Goal: Task Accomplishment & Management: Manage account settings

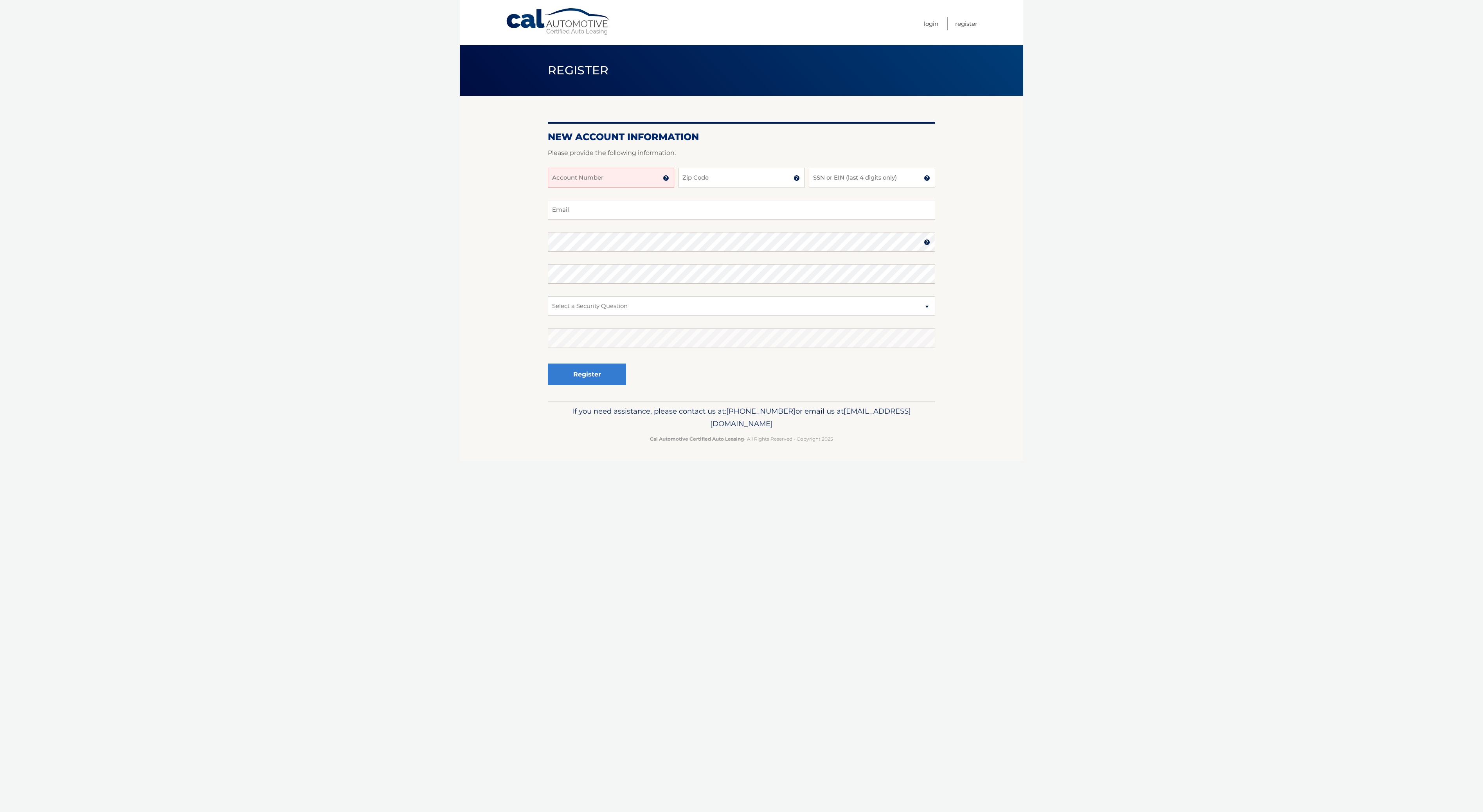
click at [648, 174] on input "Account Number" at bounding box center [611, 178] width 127 height 20
click at [934, 25] on link "Login" at bounding box center [931, 24] width 14 height 13
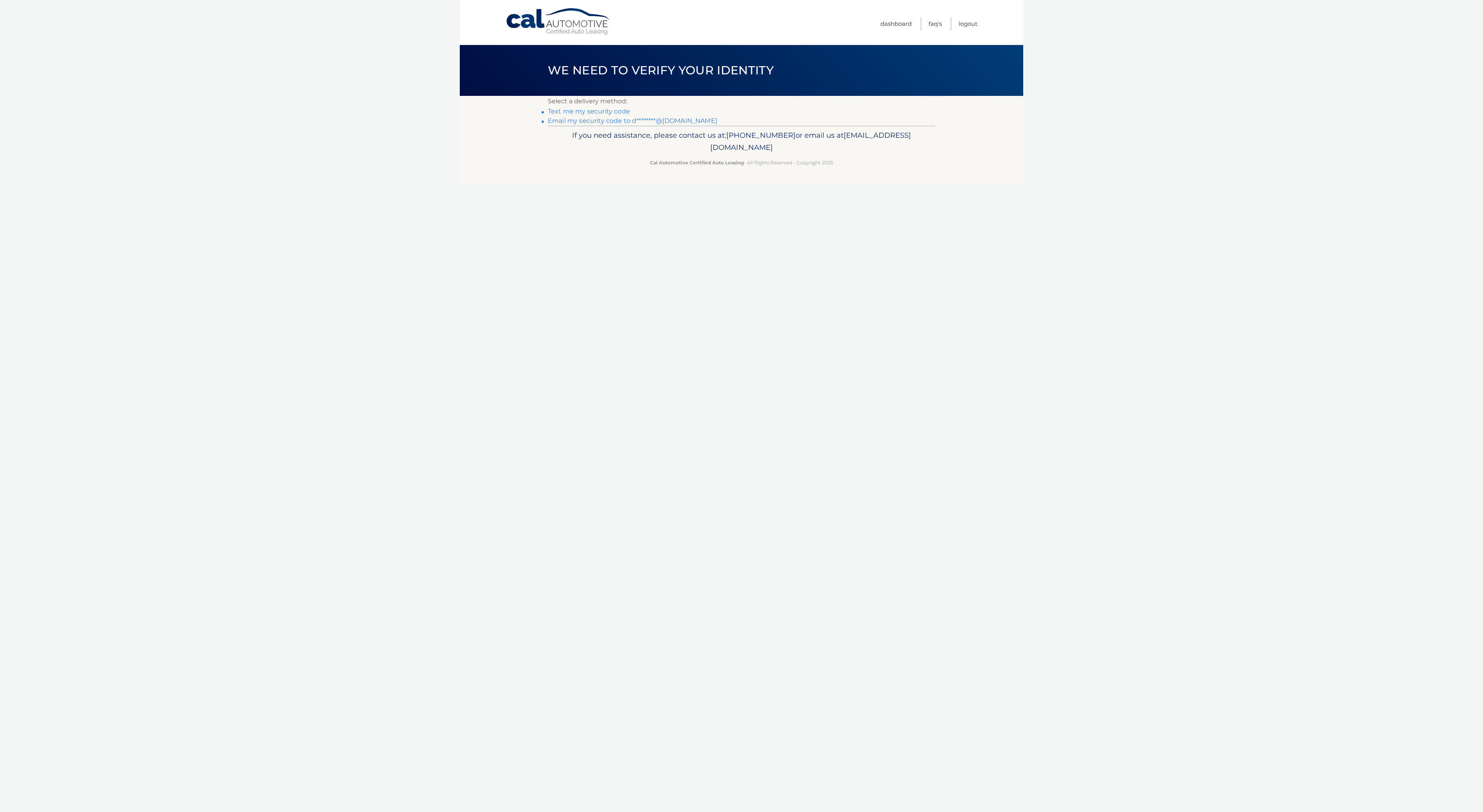
click at [579, 122] on link "Email my security code to d********@yahoo.com" at bounding box center [632, 121] width 169 height 8
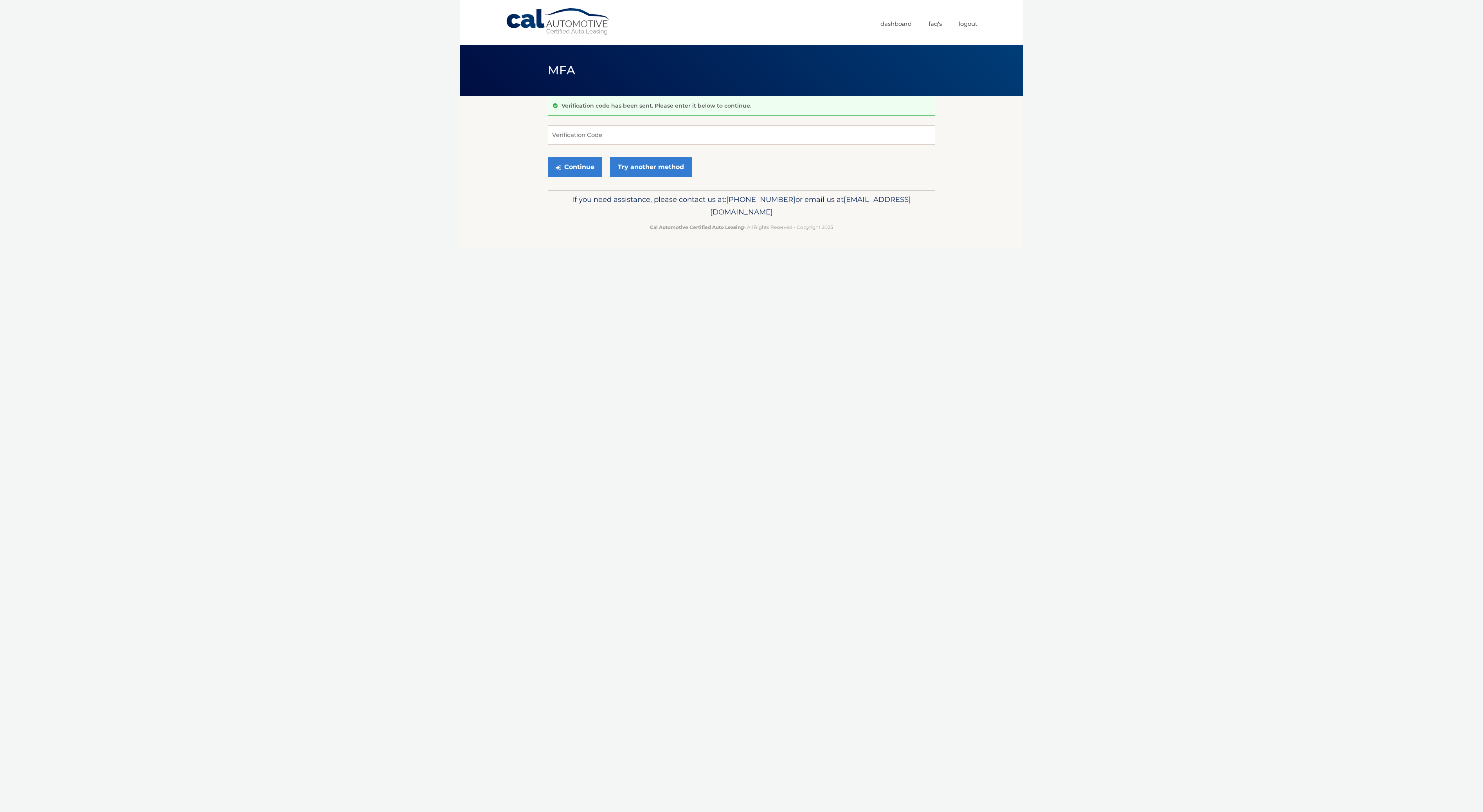
click at [601, 106] on p "Verification code has been sent. Please enter it below to continue." at bounding box center [656, 106] width 190 height 7
click at [586, 168] on button "Continue" at bounding box center [575, 167] width 54 height 20
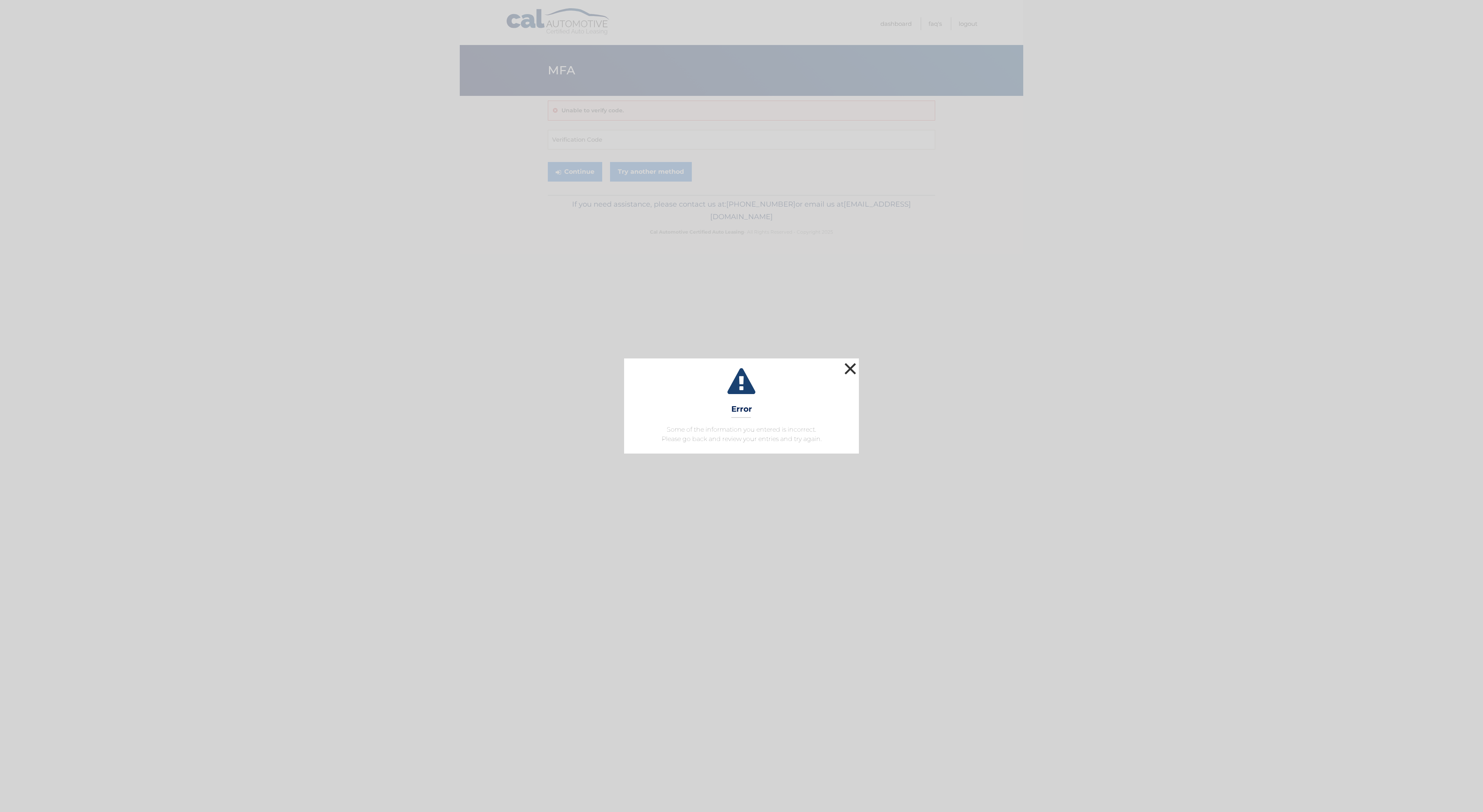
click at [853, 371] on button "×" at bounding box center [850, 368] width 16 height 16
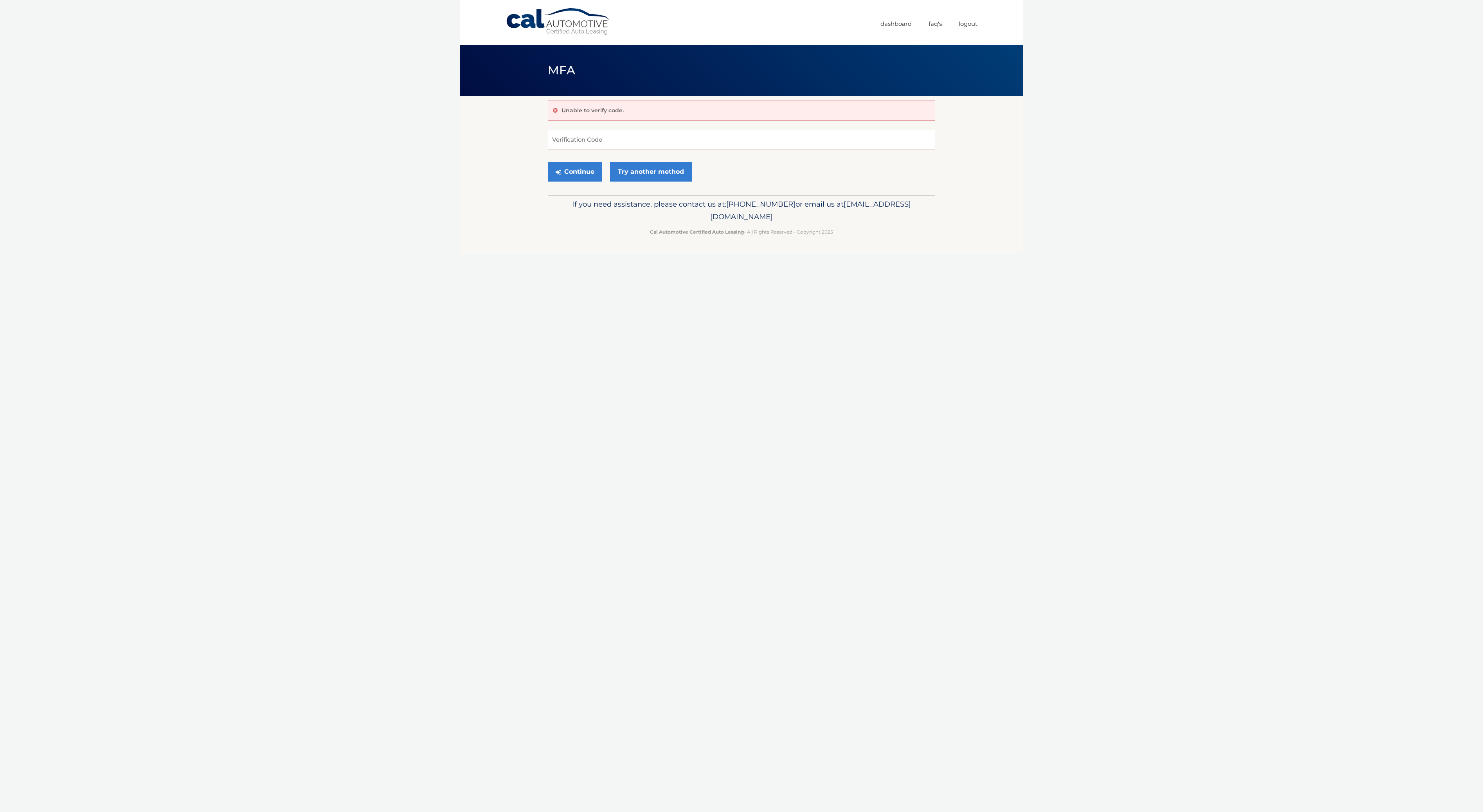
click at [612, 107] on p "Unable to verify code." at bounding box center [593, 110] width 62 height 7
click at [570, 141] on input "Verification Code" at bounding box center [741, 140] width 388 height 20
paste input "243150"
type input "243150"
click at [579, 173] on button "Continue" at bounding box center [575, 172] width 54 height 20
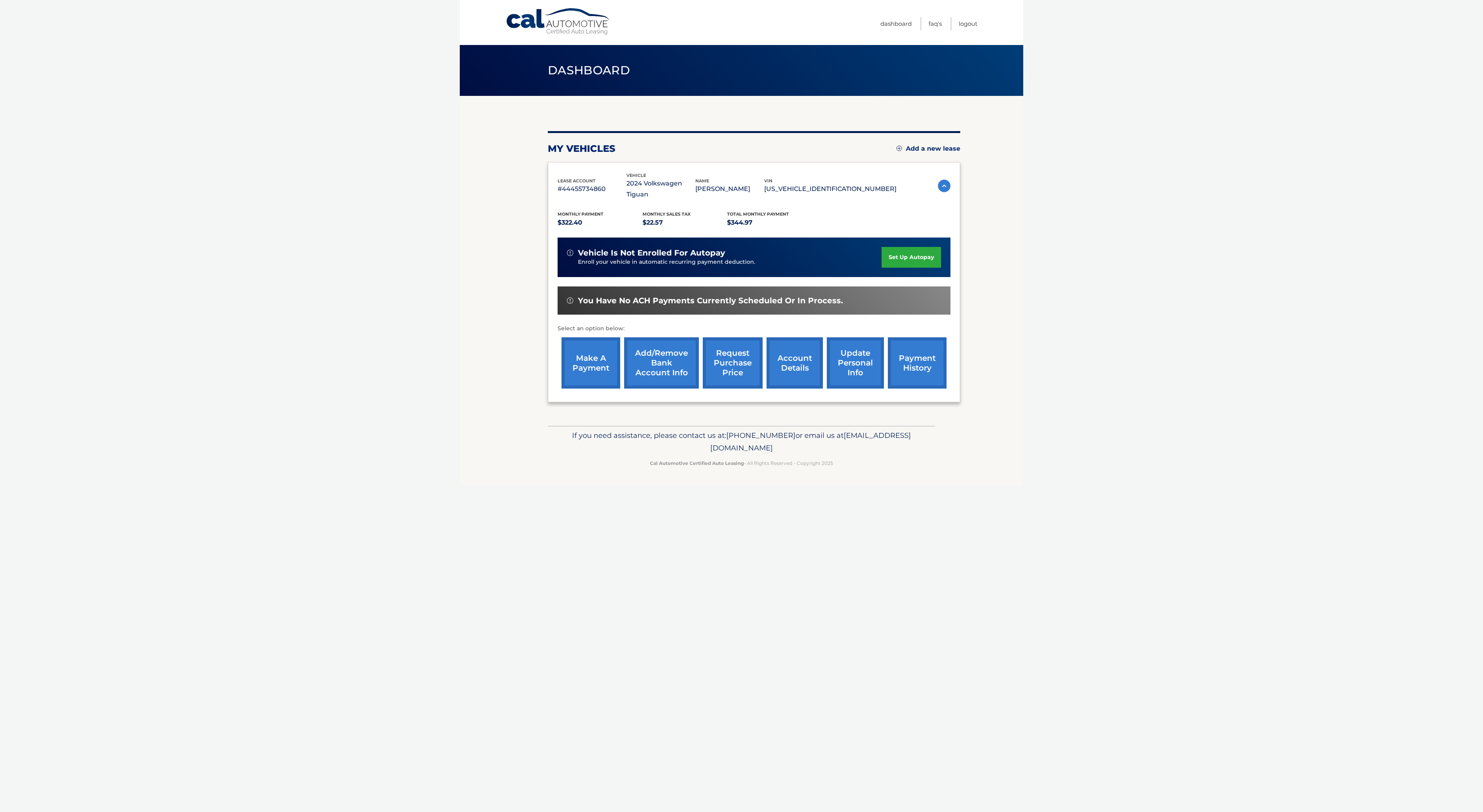
click at [774, 356] on link "account details" at bounding box center [795, 363] width 57 height 51
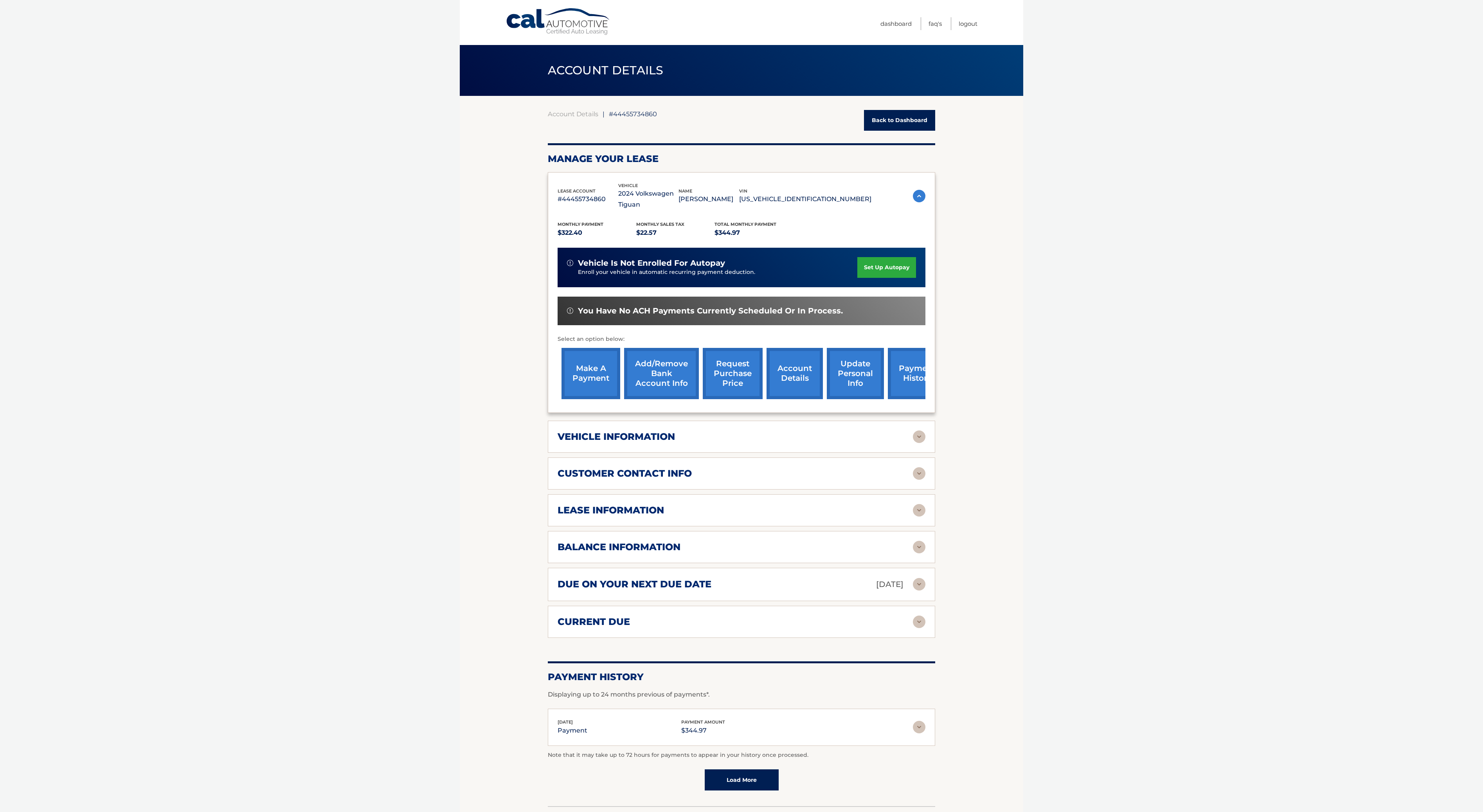
click at [918, 443] on img at bounding box center [919, 437] width 13 height 13
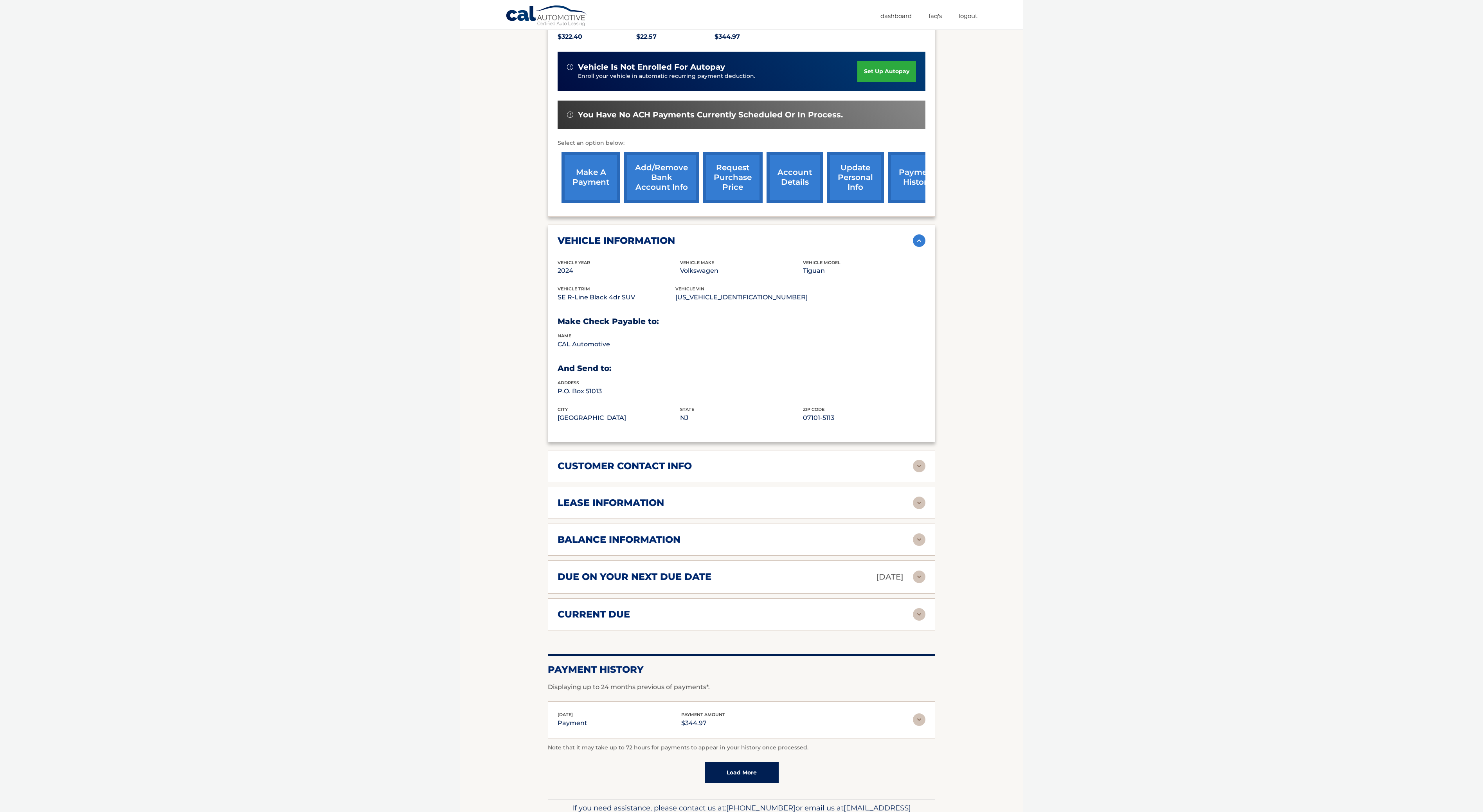
scroll to position [198, 0]
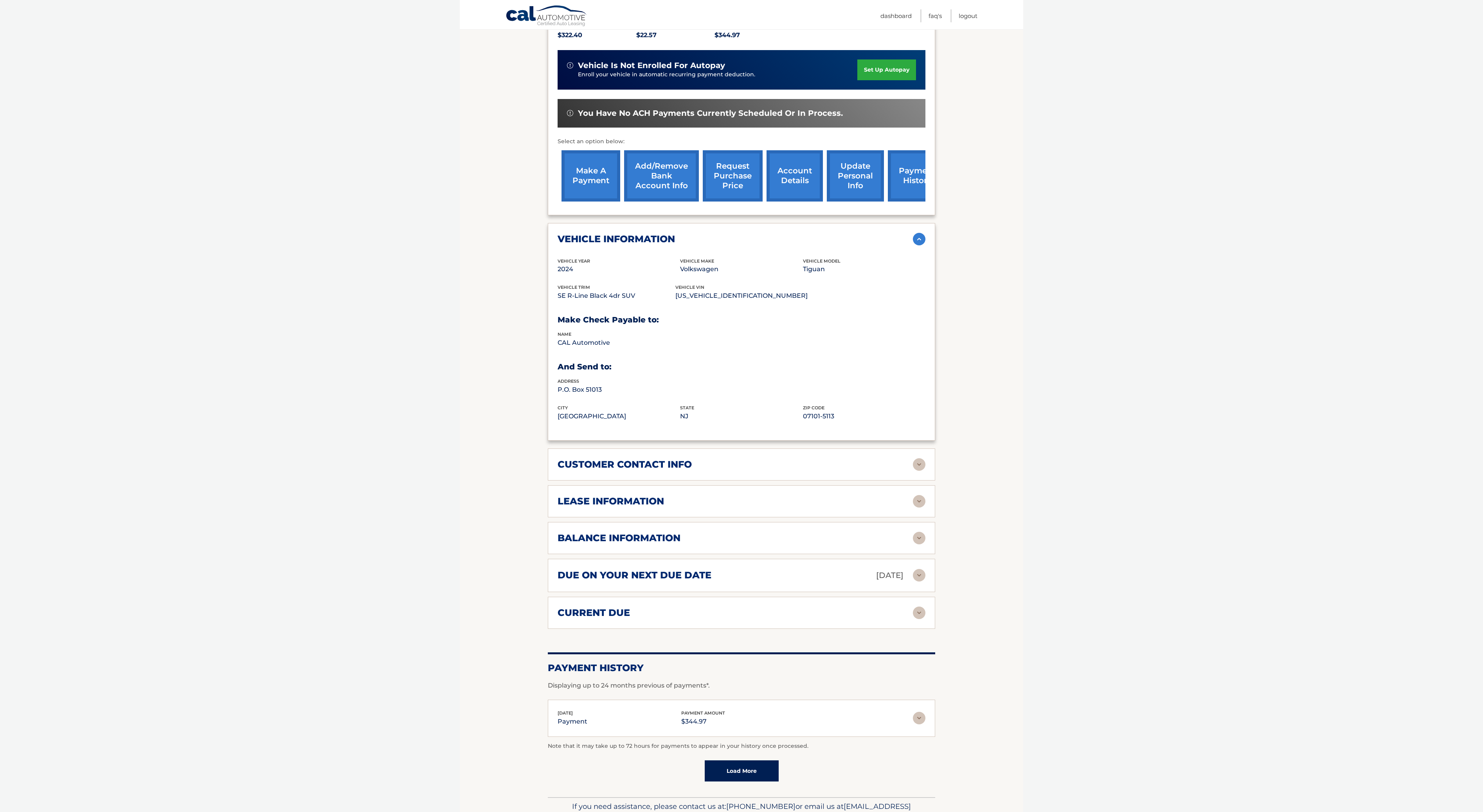
click at [920, 508] on img at bounding box center [919, 501] width 13 height 13
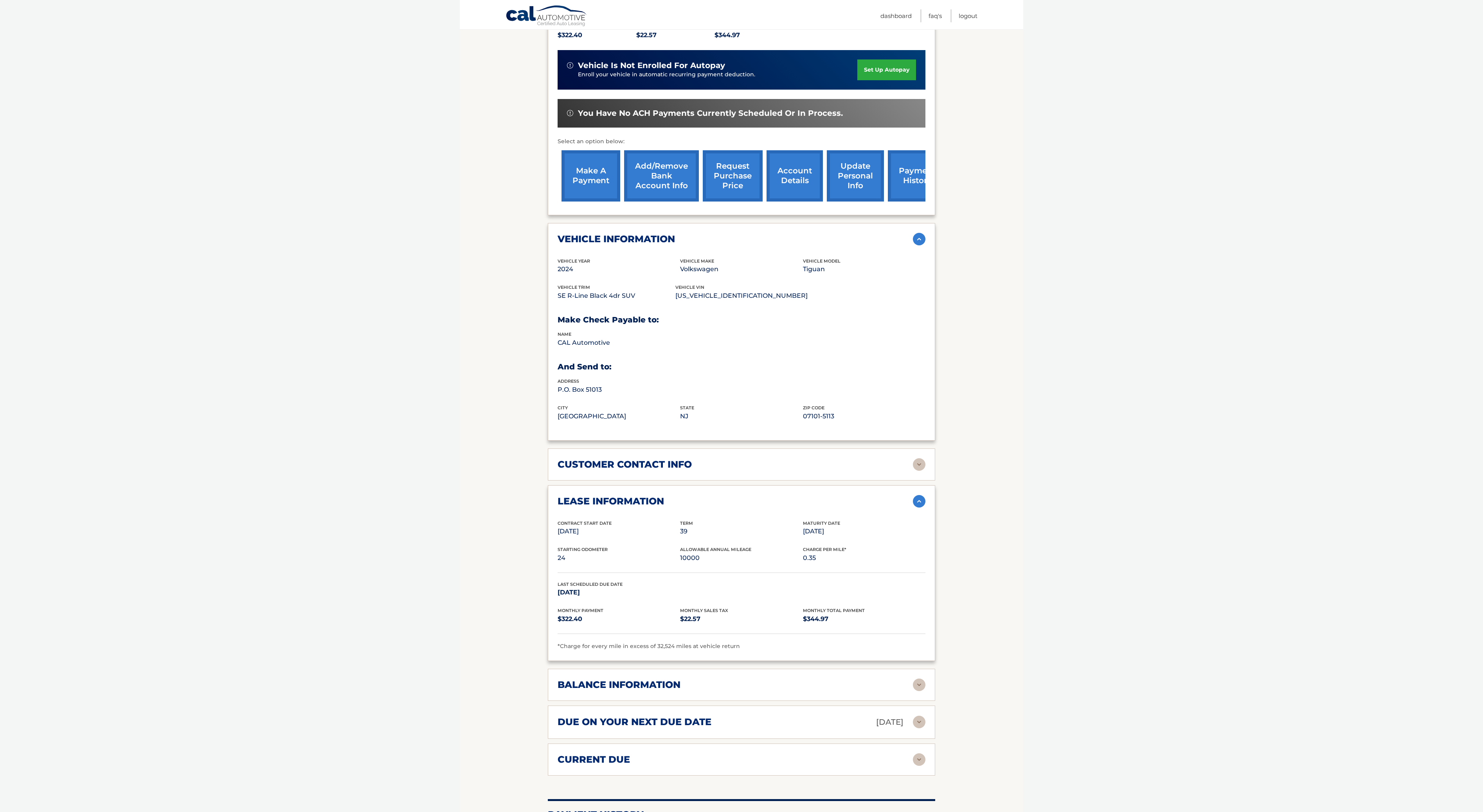
click at [922, 691] on img at bounding box center [919, 685] width 13 height 13
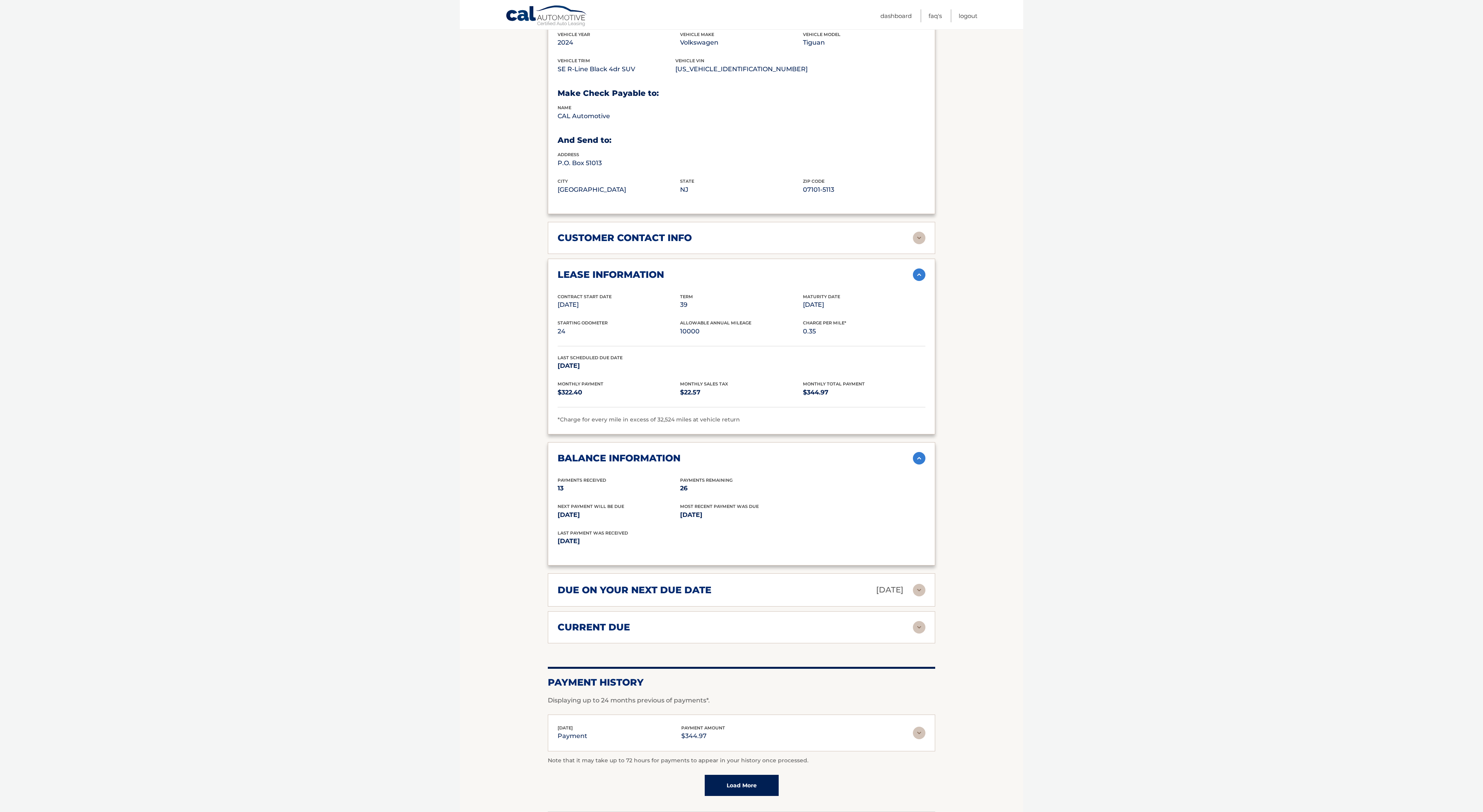
scroll to position [424, 0]
click at [923, 596] on img at bounding box center [919, 590] width 13 height 13
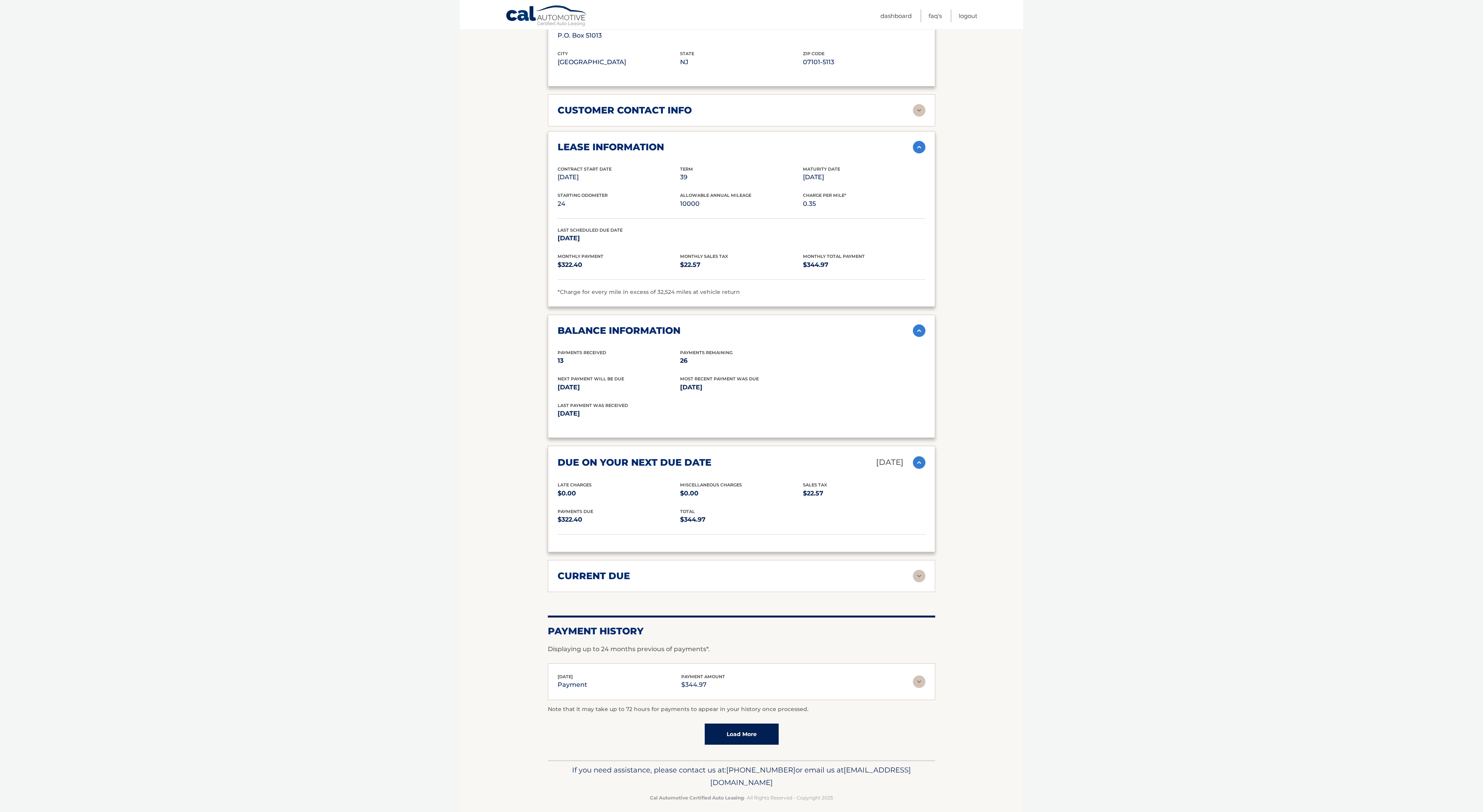
scroll to position [559, 0]
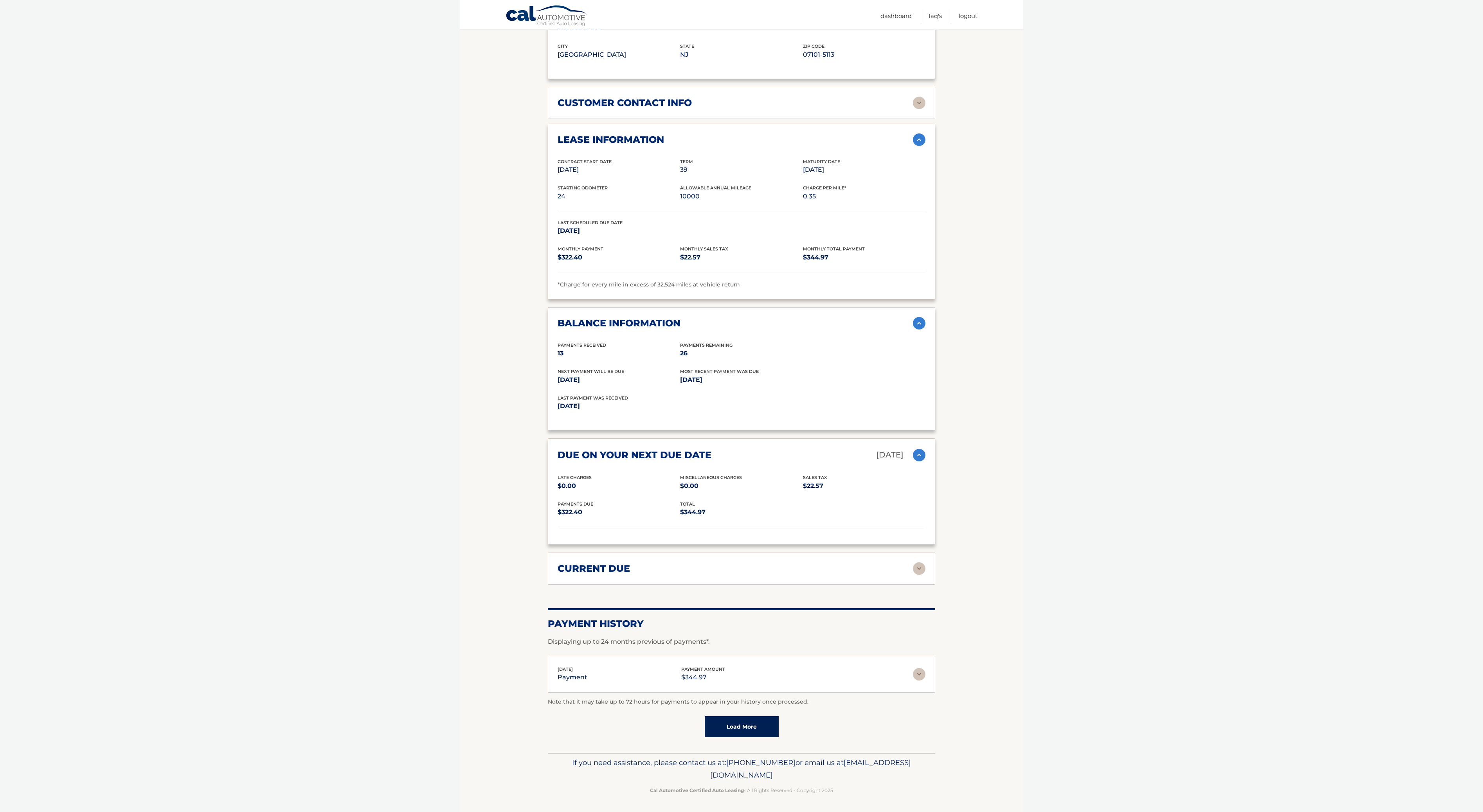
click at [918, 575] on img at bounding box center [919, 568] width 13 height 13
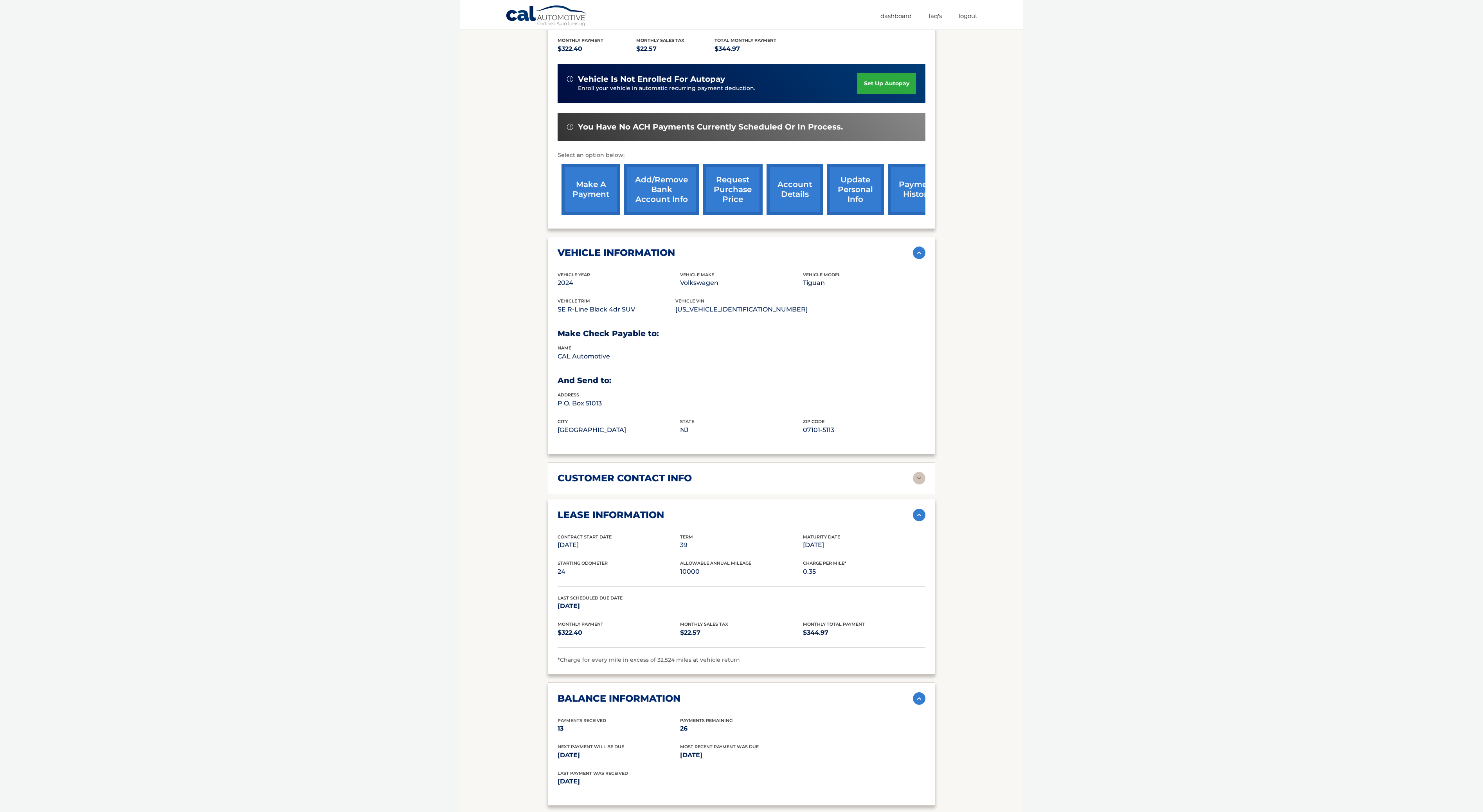
scroll to position [184, 0]
click at [788, 202] on link "account details" at bounding box center [795, 190] width 57 height 51
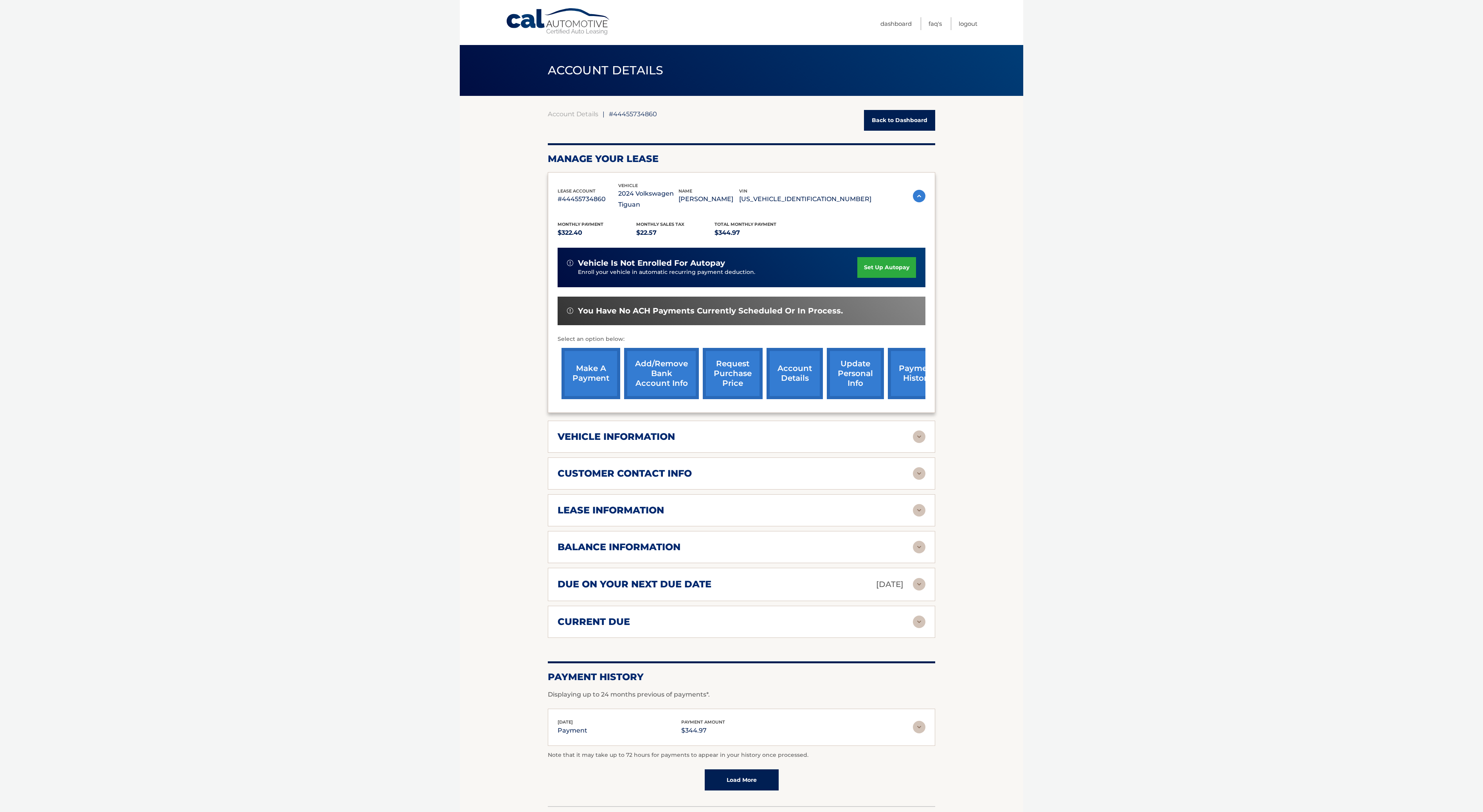
click at [917, 480] on img at bounding box center [919, 474] width 13 height 13
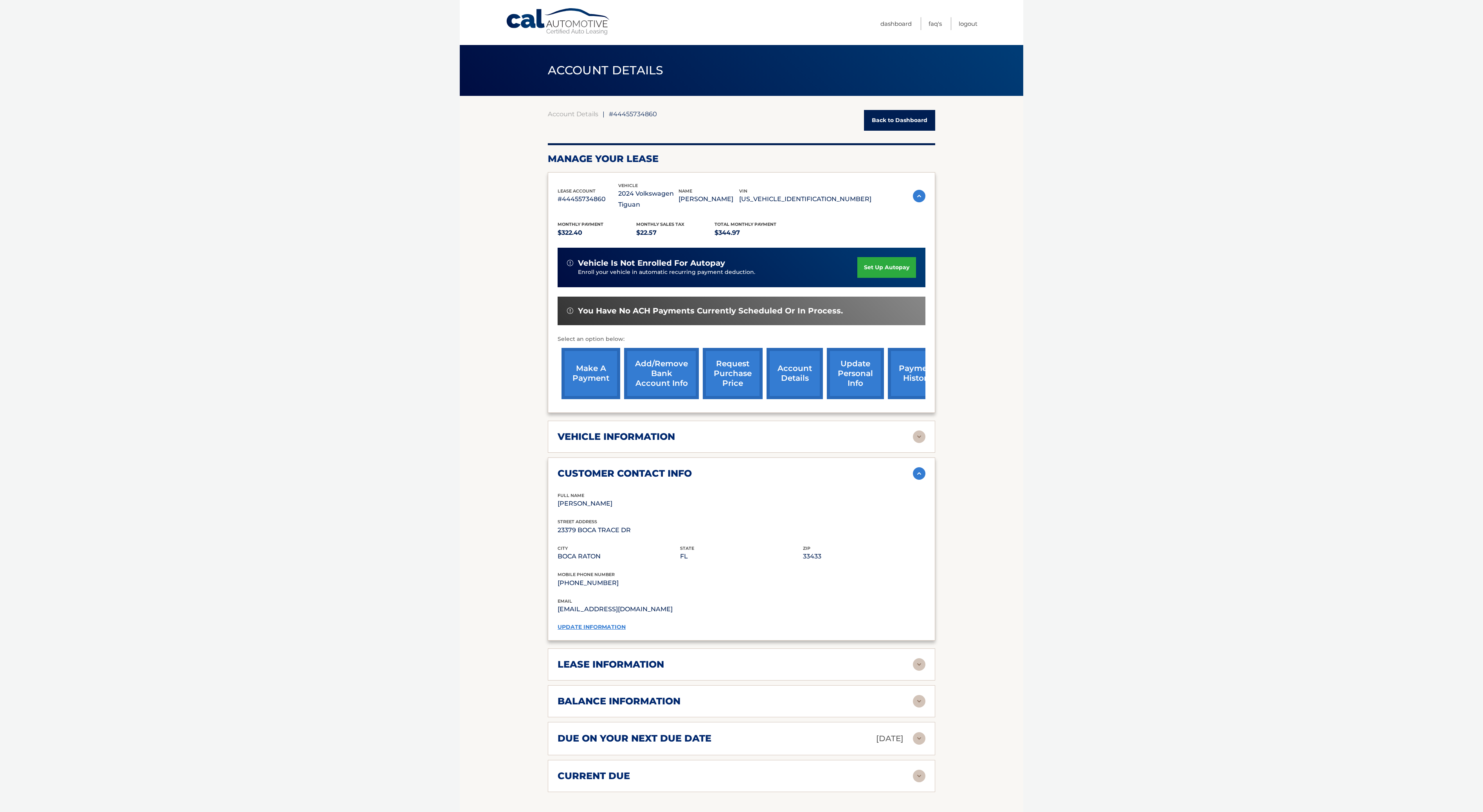
click at [878, 120] on link "Back to Dashboard" at bounding box center [900, 120] width 71 height 21
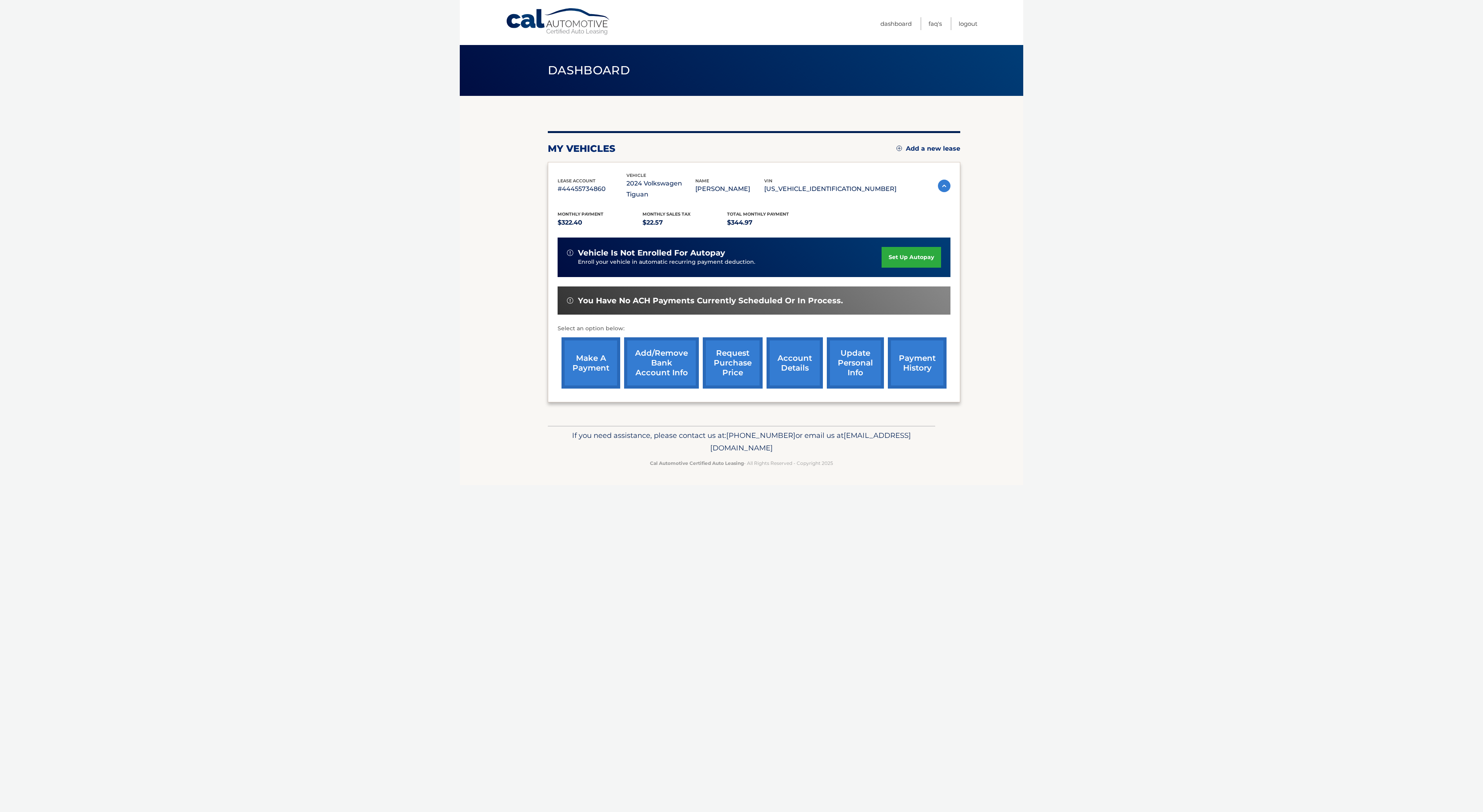
click at [562, 32] on link "Cal Automotive" at bounding box center [558, 22] width 106 height 28
